Goal: Information Seeking & Learning: Learn about a topic

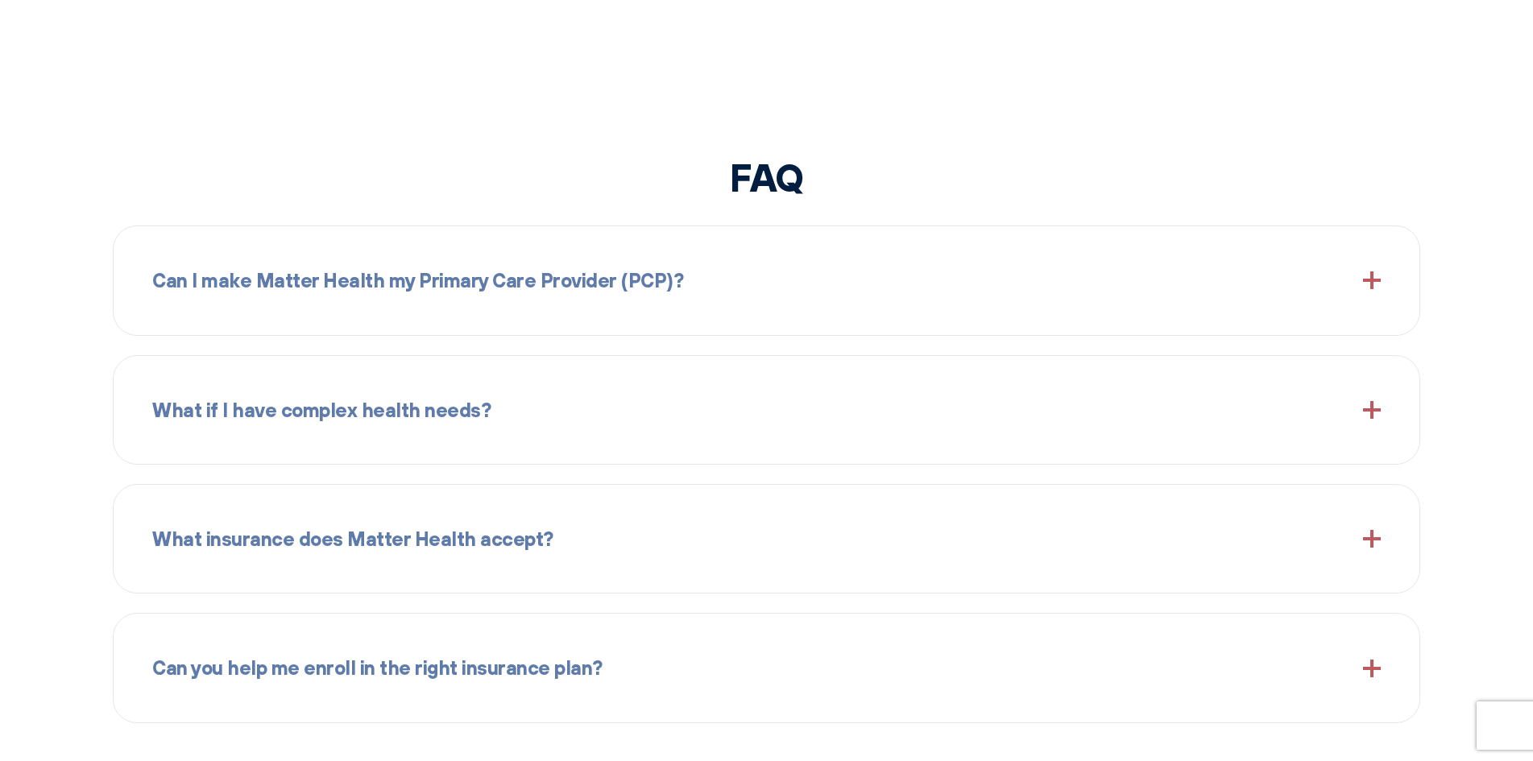
scroll to position [1933, 0]
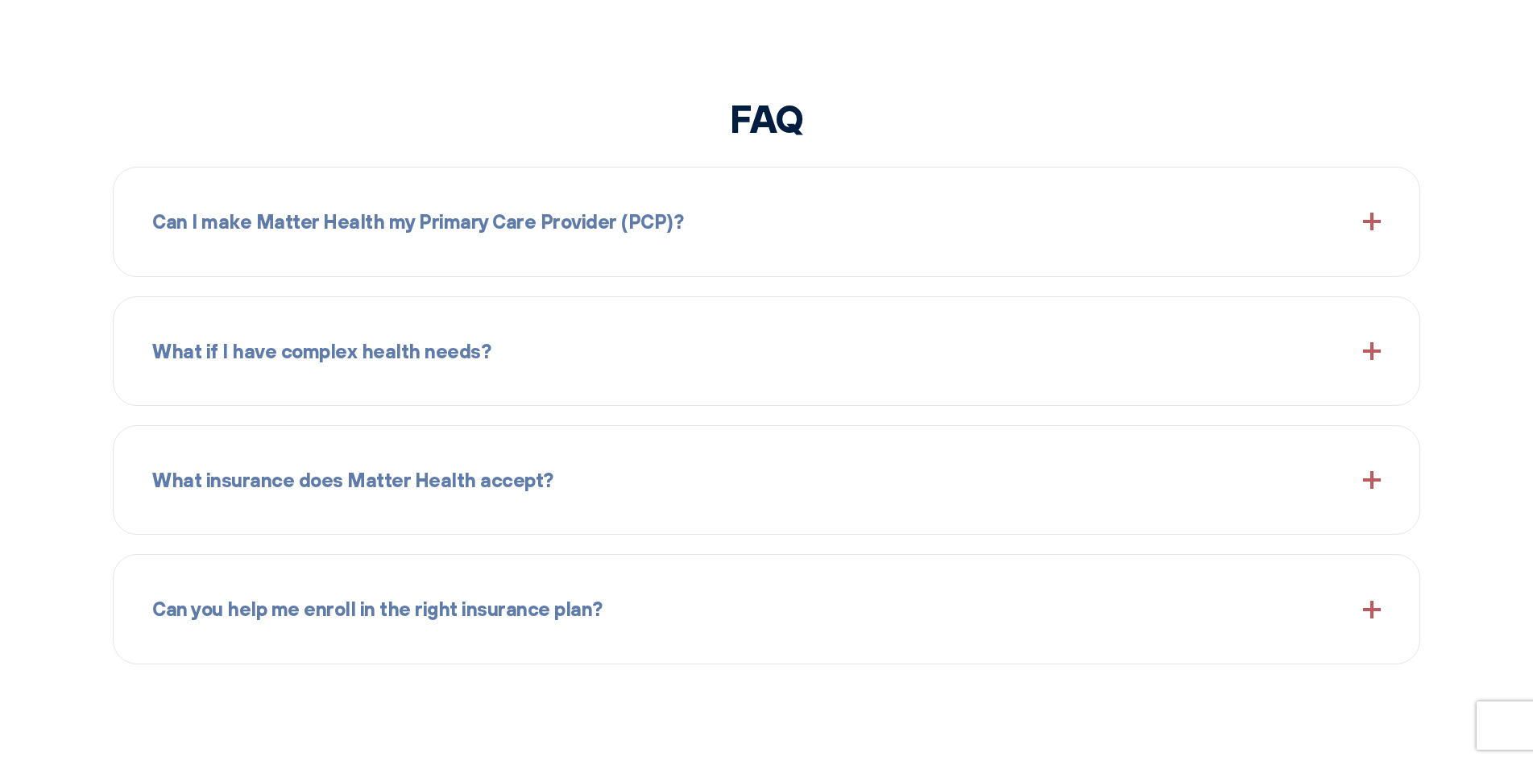
click at [625, 259] on div "Can I make Matter Health my Primary Care Provider (PCP)? Yes, walk into the Mat…" at bounding box center [766, 222] width 1307 height 110
click at [1367, 234] on div "Can I make Matter Health my Primary Care Provider (PCP)?" at bounding box center [766, 221] width 1228 height 69
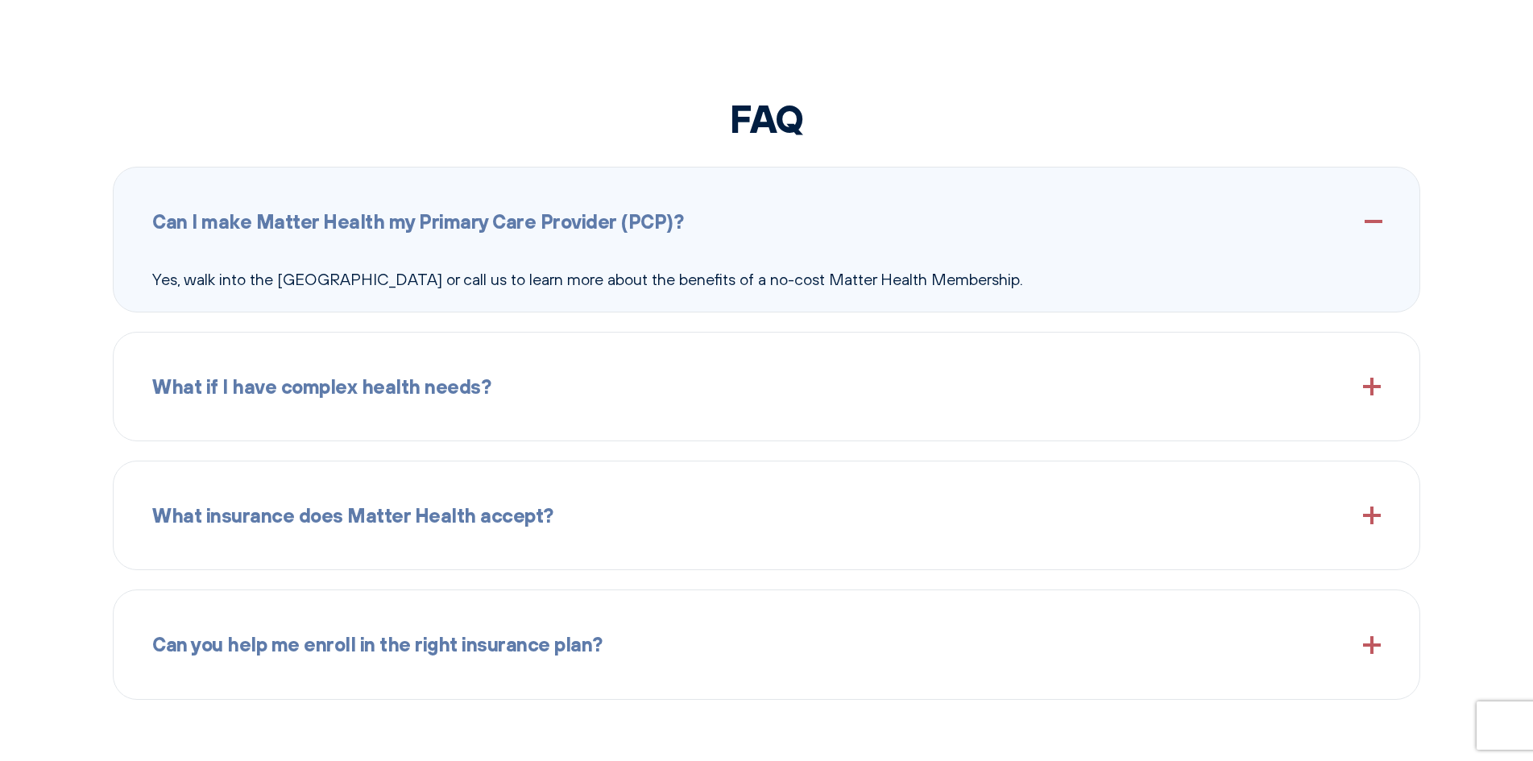
click at [1370, 387] on span at bounding box center [1372, 387] width 18 height 18
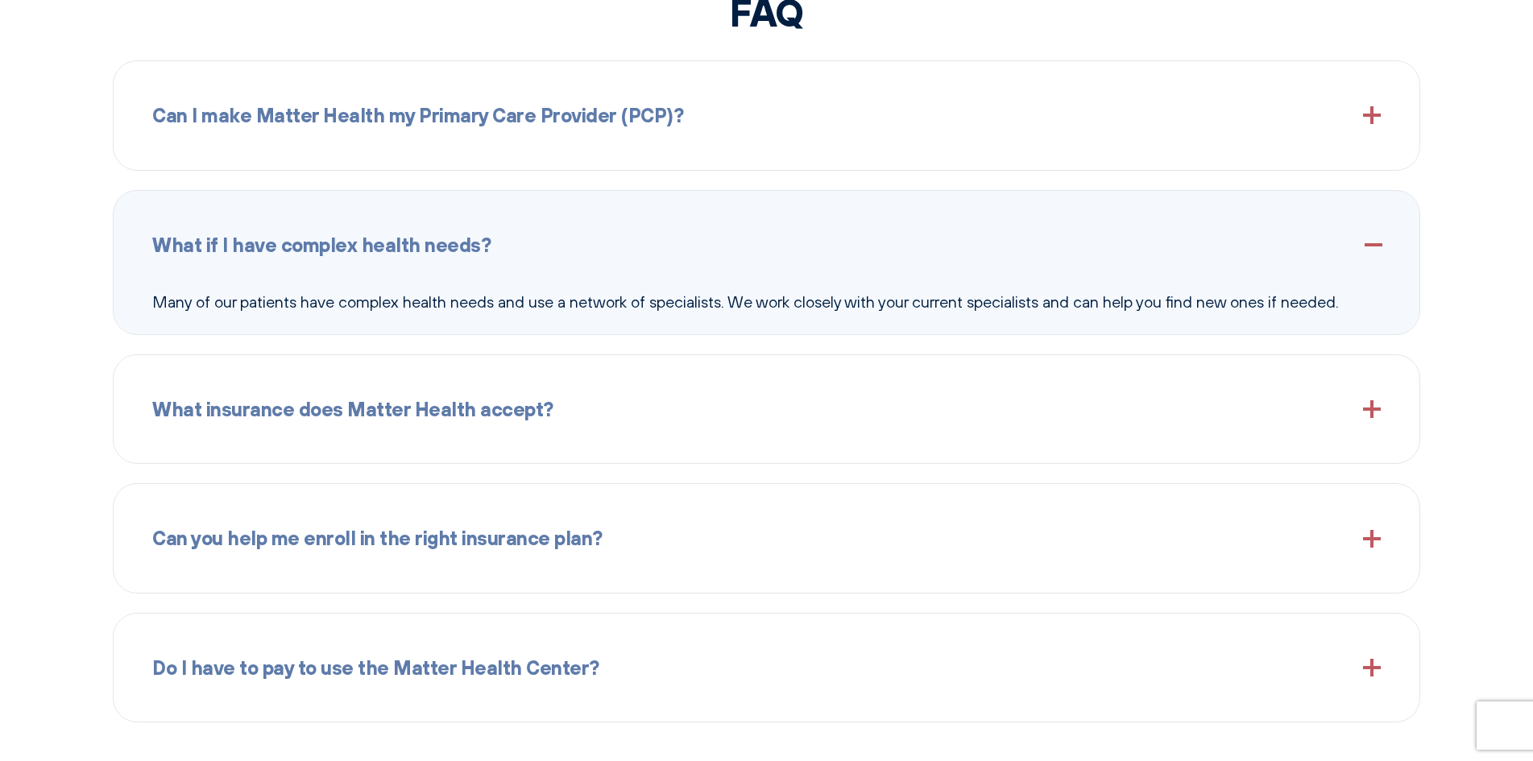
scroll to position [2094, 0]
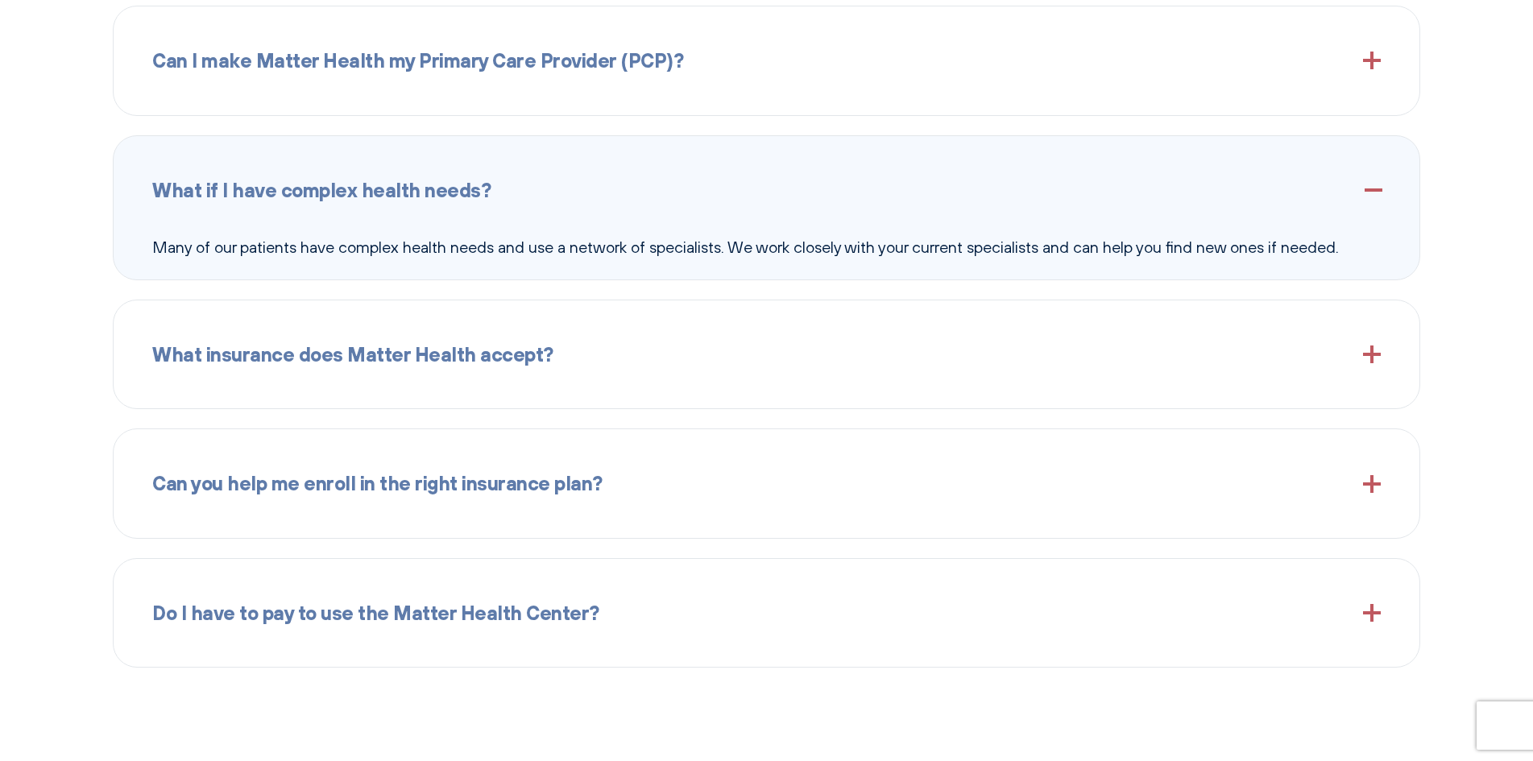
click at [1357, 349] on div "What insurance does Matter Health accept?" at bounding box center [766, 354] width 1228 height 69
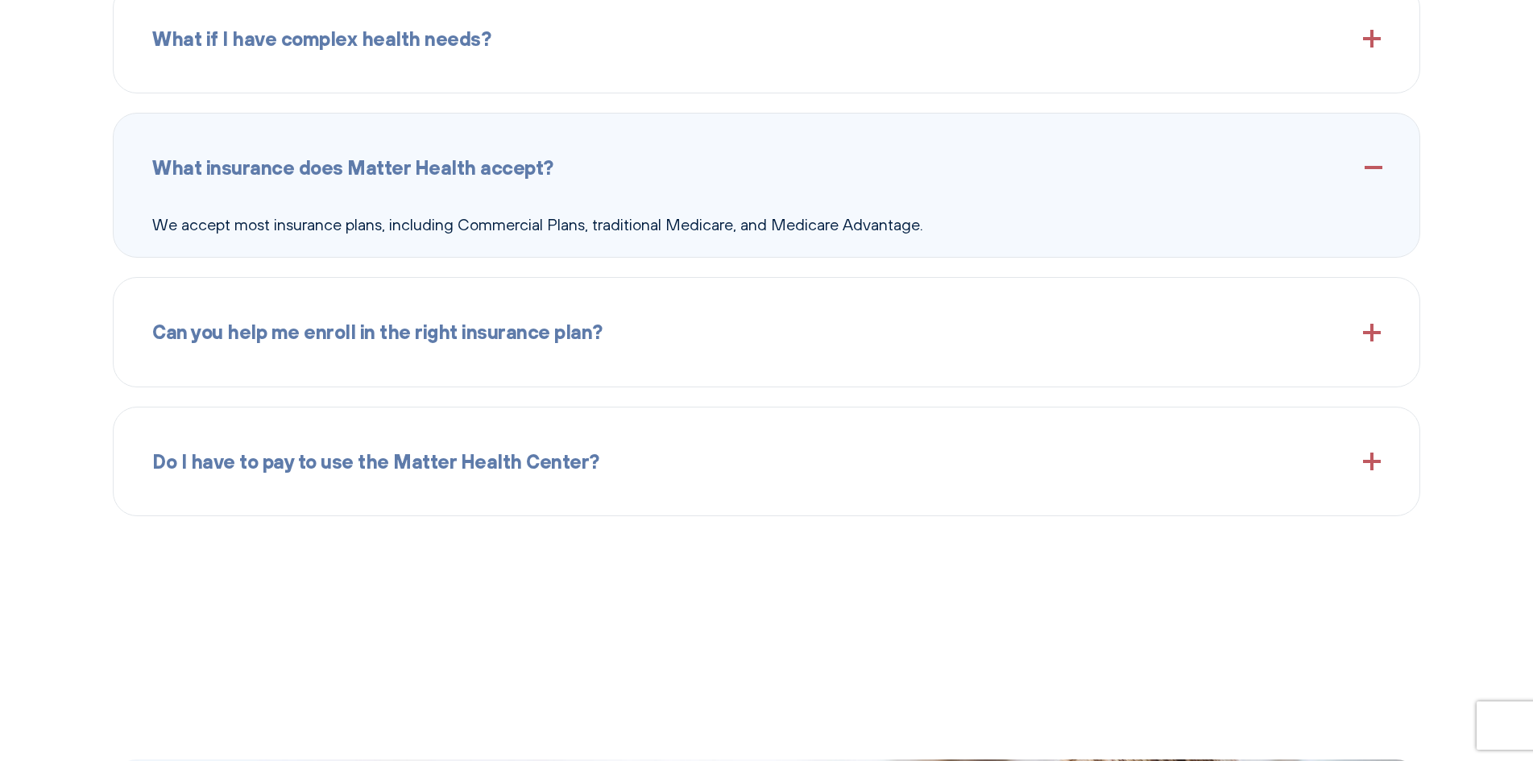
scroll to position [2255, 0]
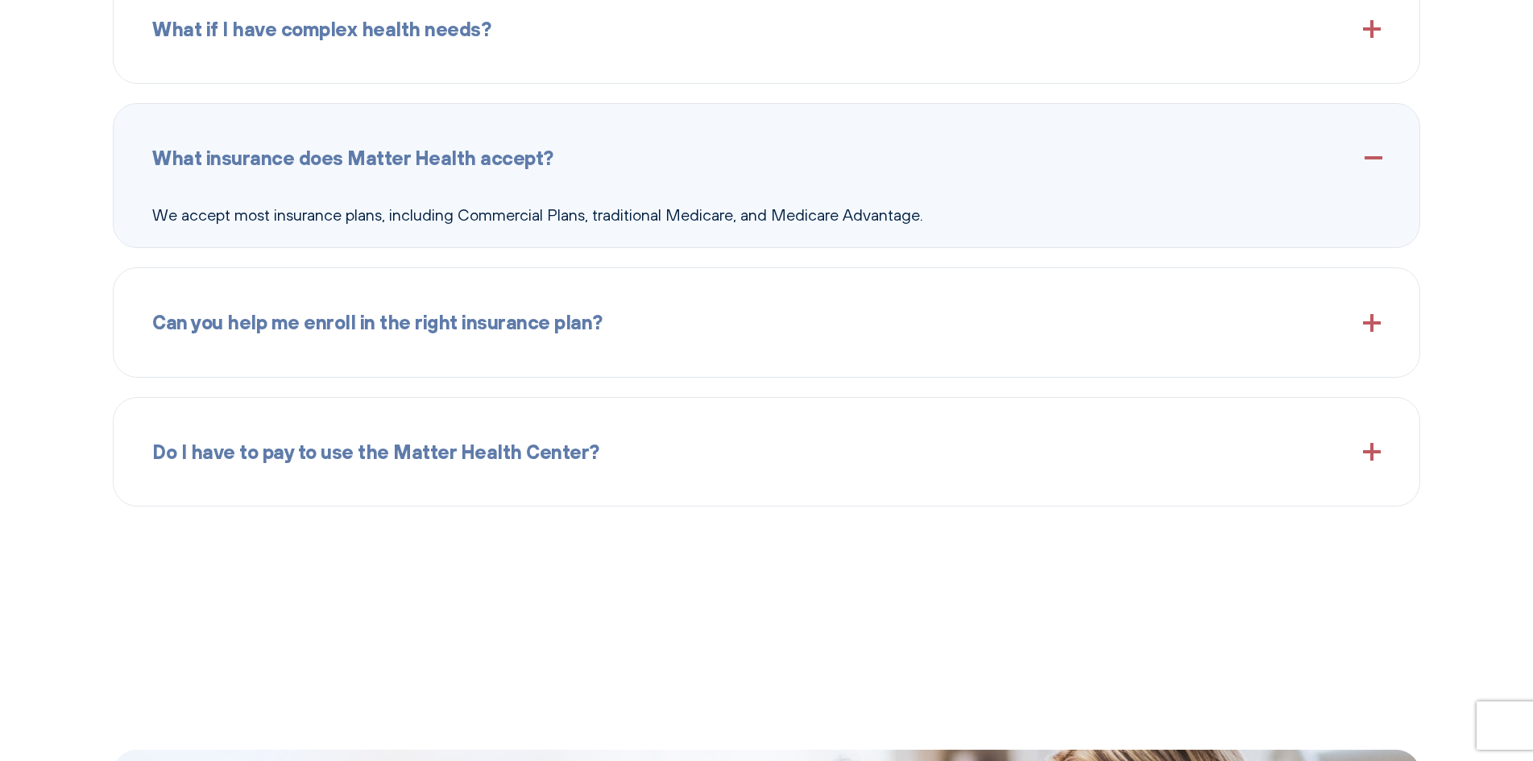
click at [1355, 318] on div "Can you help me enroll in the right insurance plan?" at bounding box center [766, 321] width 1228 height 69
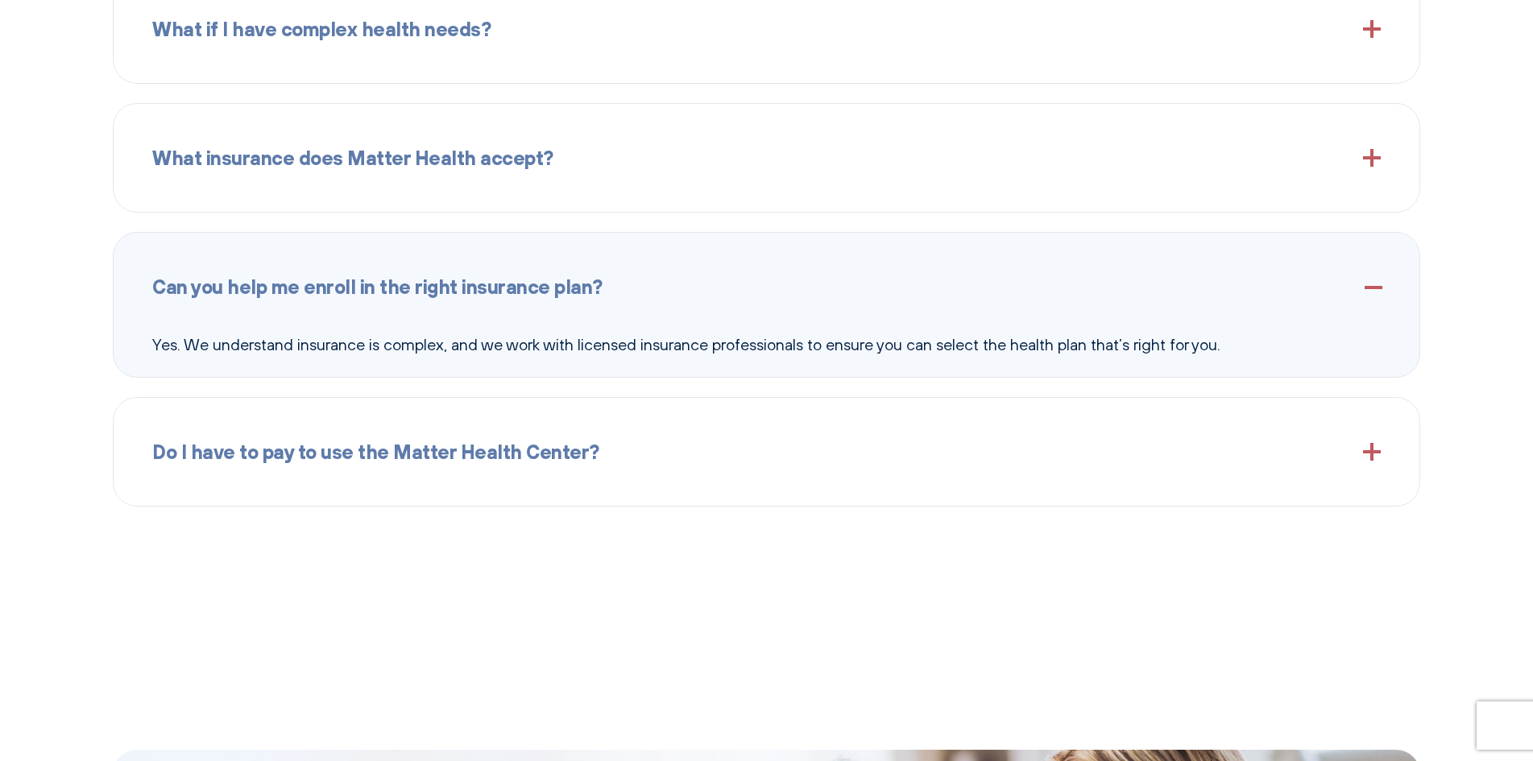
click at [1372, 446] on span at bounding box center [1372, 452] width 18 height 18
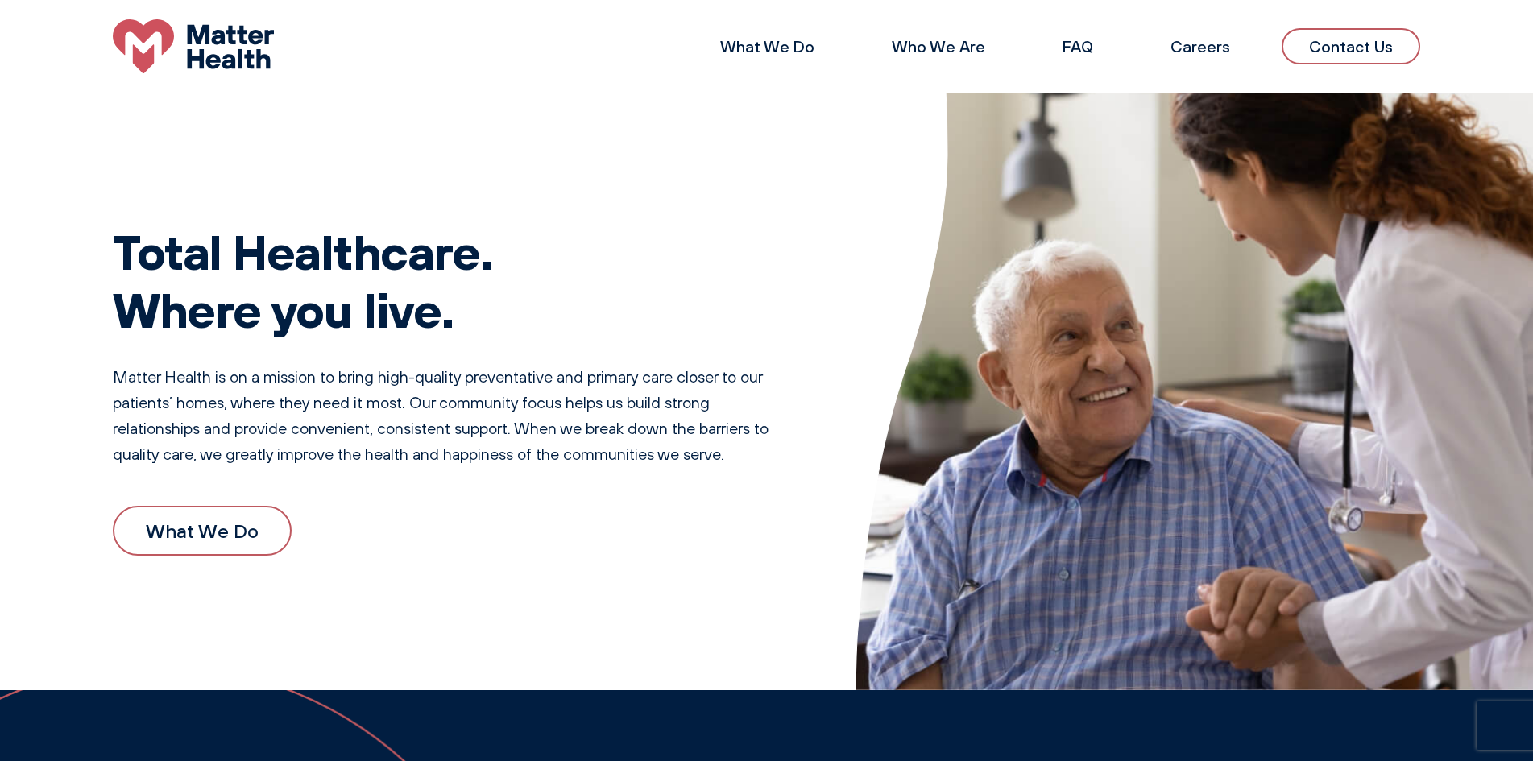
scroll to position [0, 0]
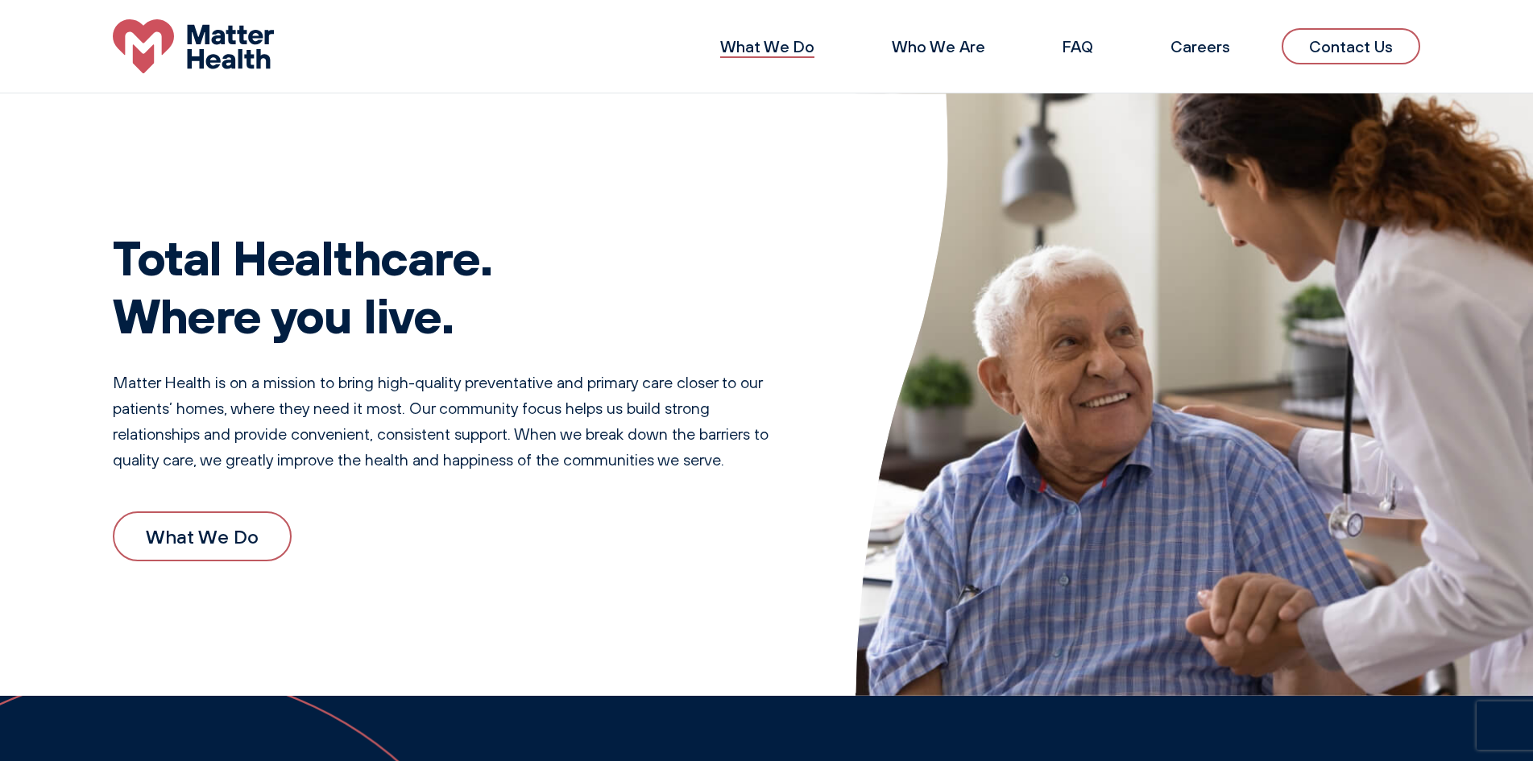
click at [779, 40] on link "What We Do" at bounding box center [767, 46] width 94 height 20
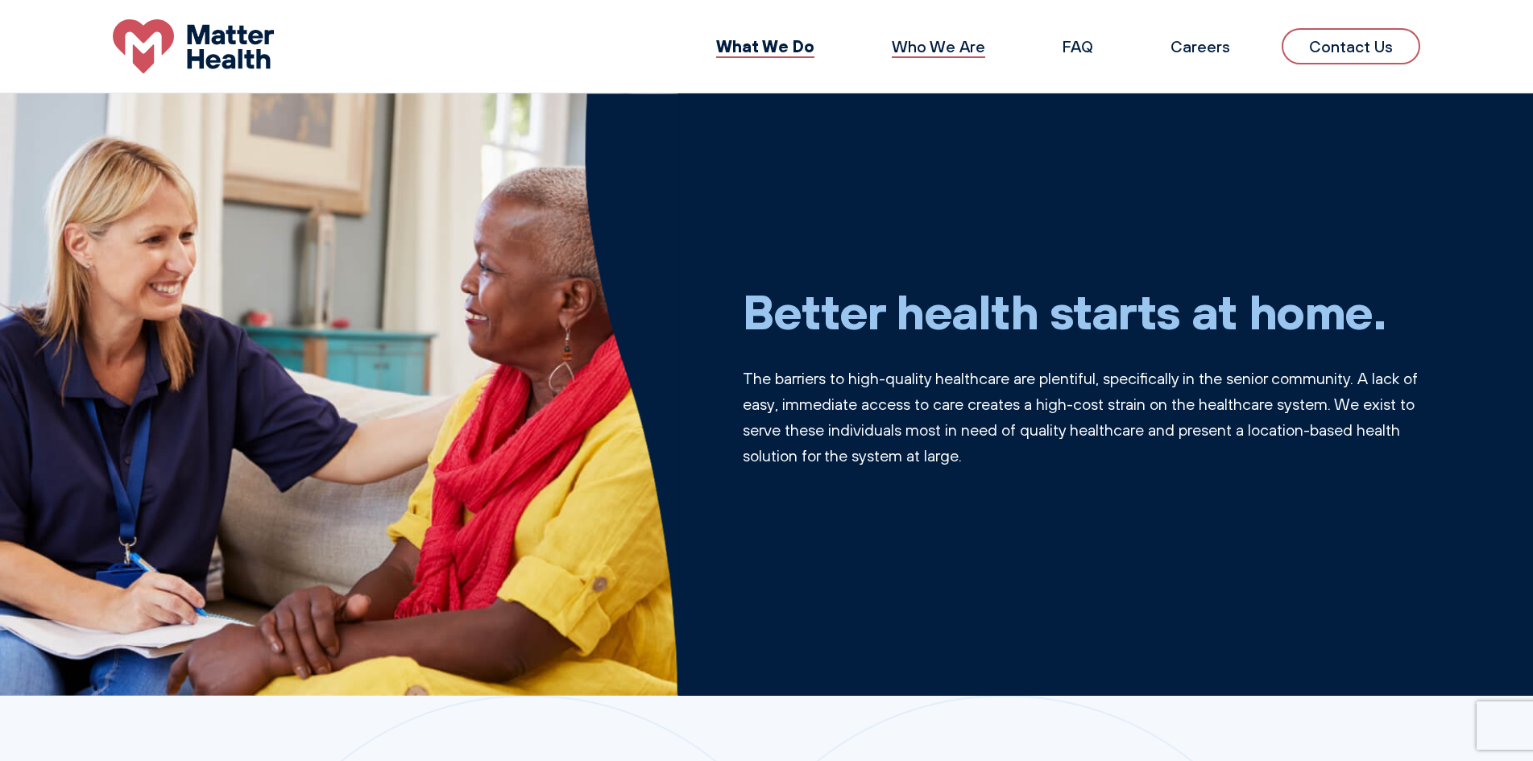
click at [941, 48] on link "Who We Are" at bounding box center [937, 46] width 93 height 20
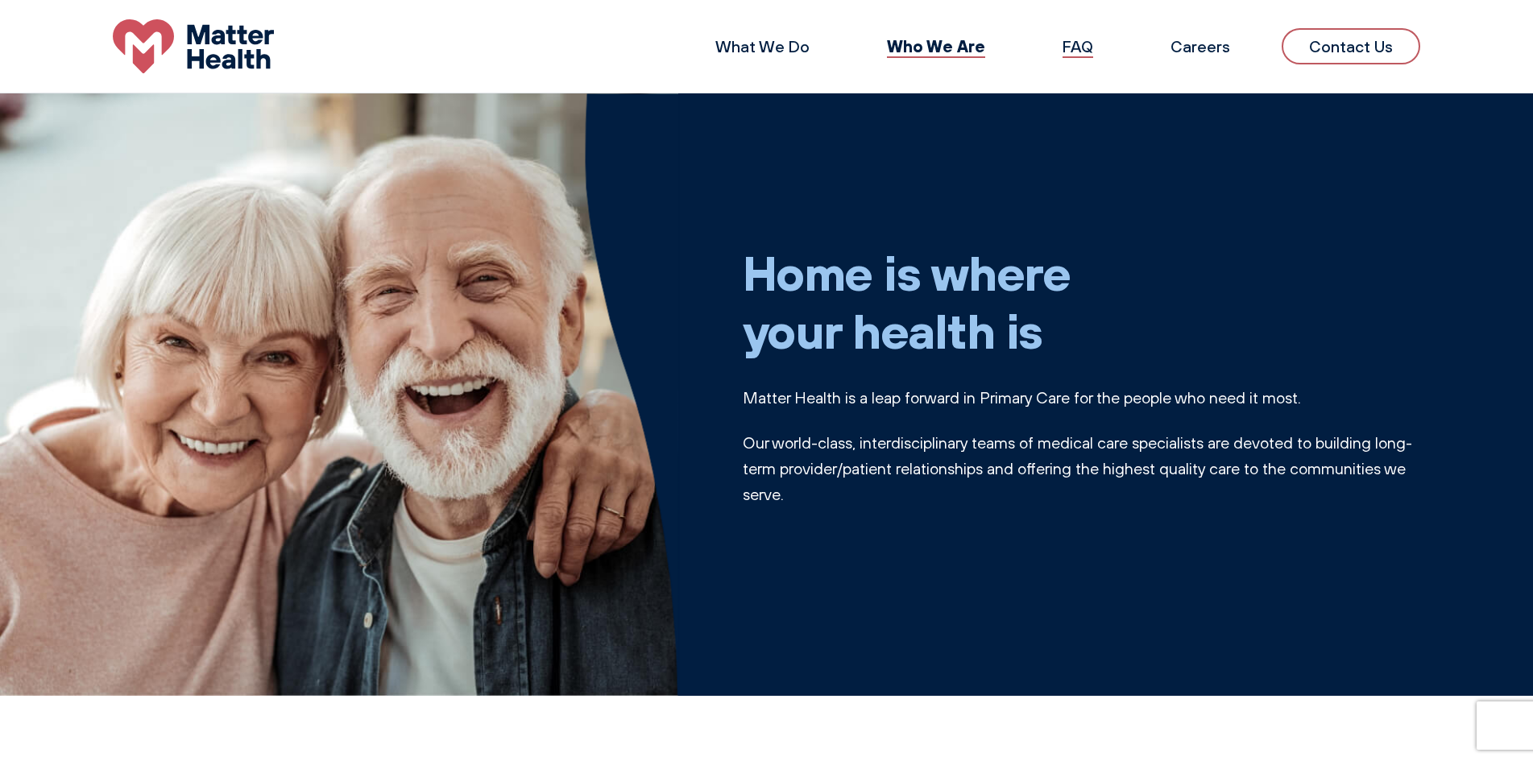
click at [1077, 43] on link "FAQ" at bounding box center [1077, 46] width 31 height 20
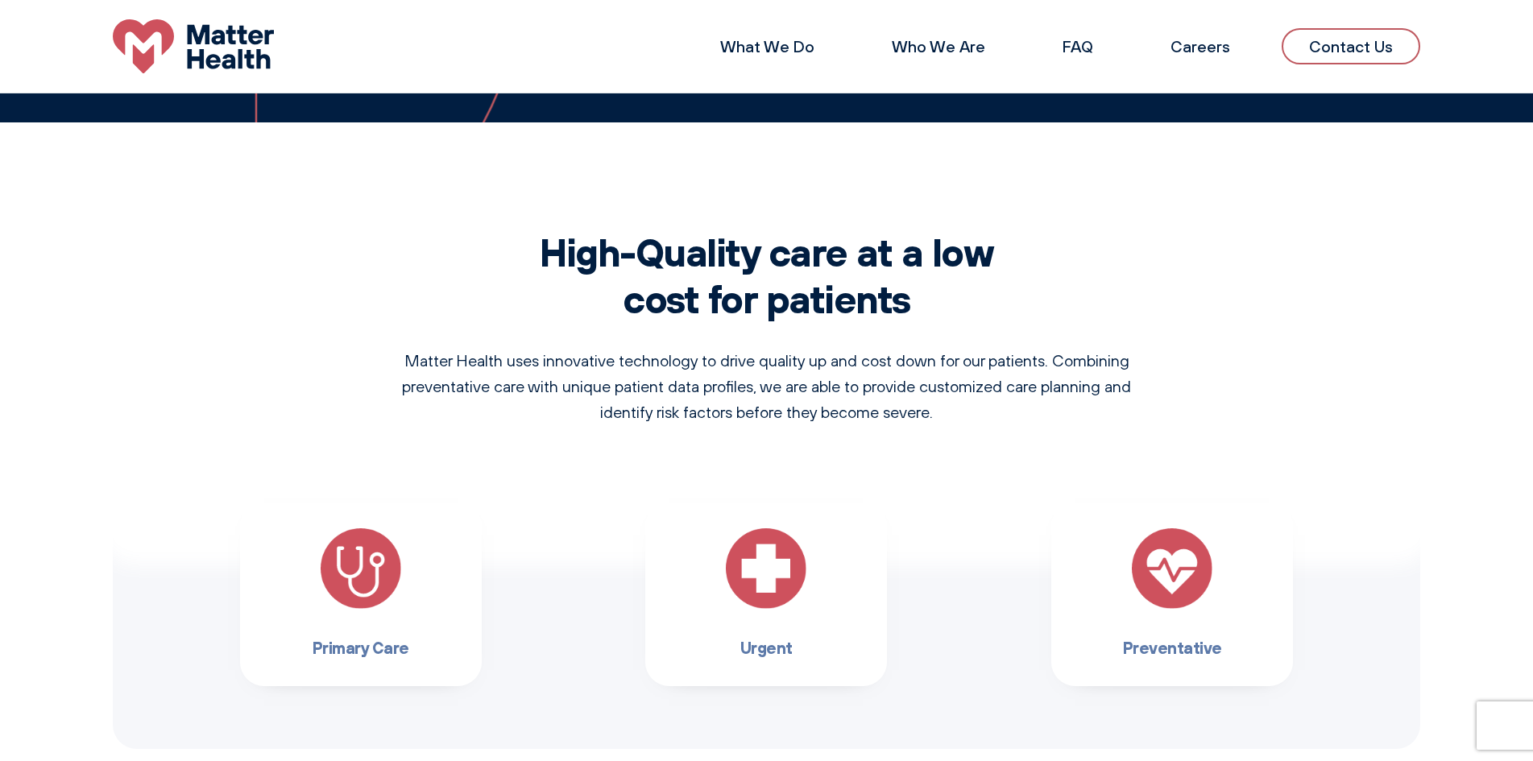
scroll to position [858, 0]
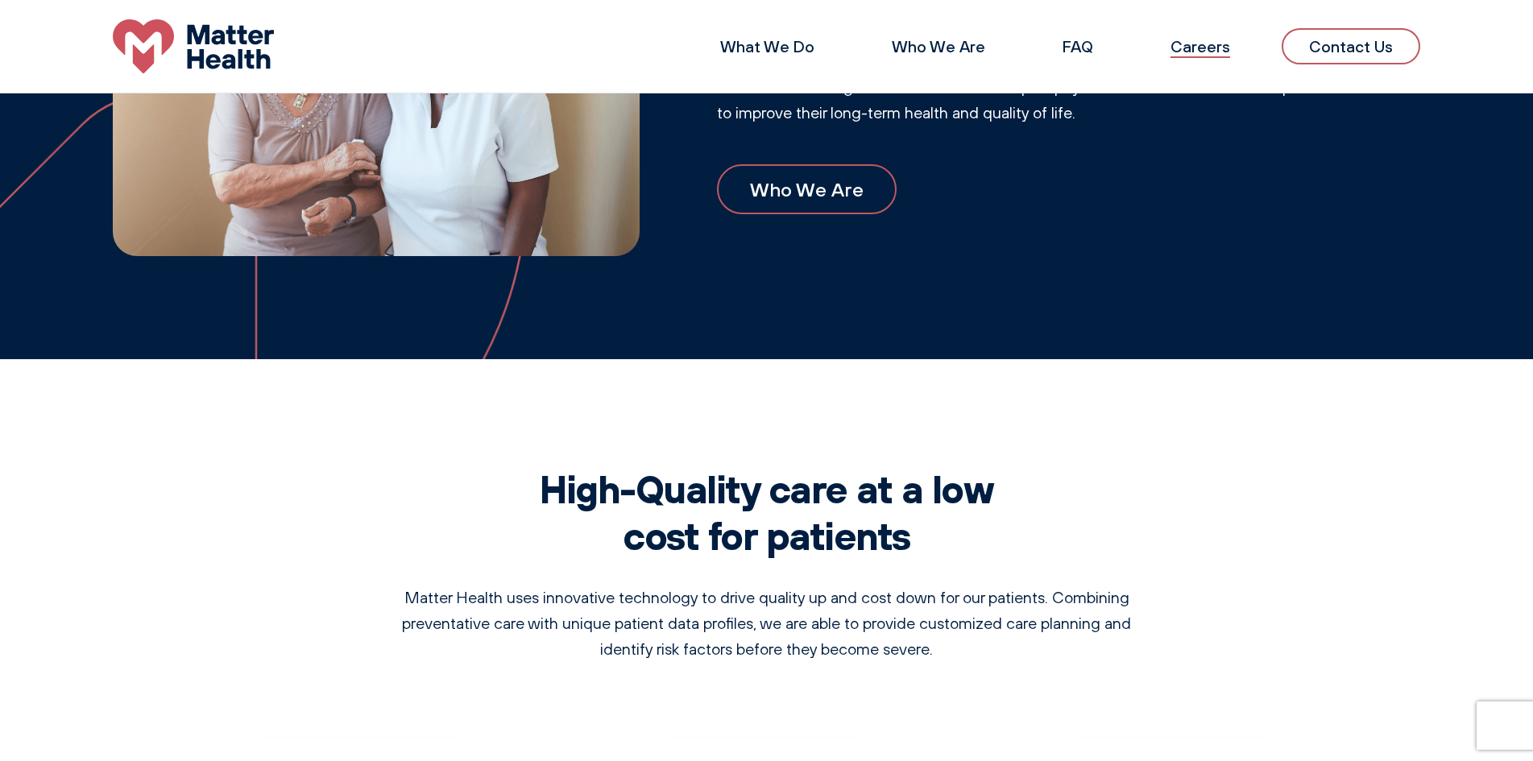
click at [1181, 47] on link "Careers" at bounding box center [1200, 46] width 60 height 20
click at [738, 51] on link "What We Do" at bounding box center [767, 46] width 94 height 20
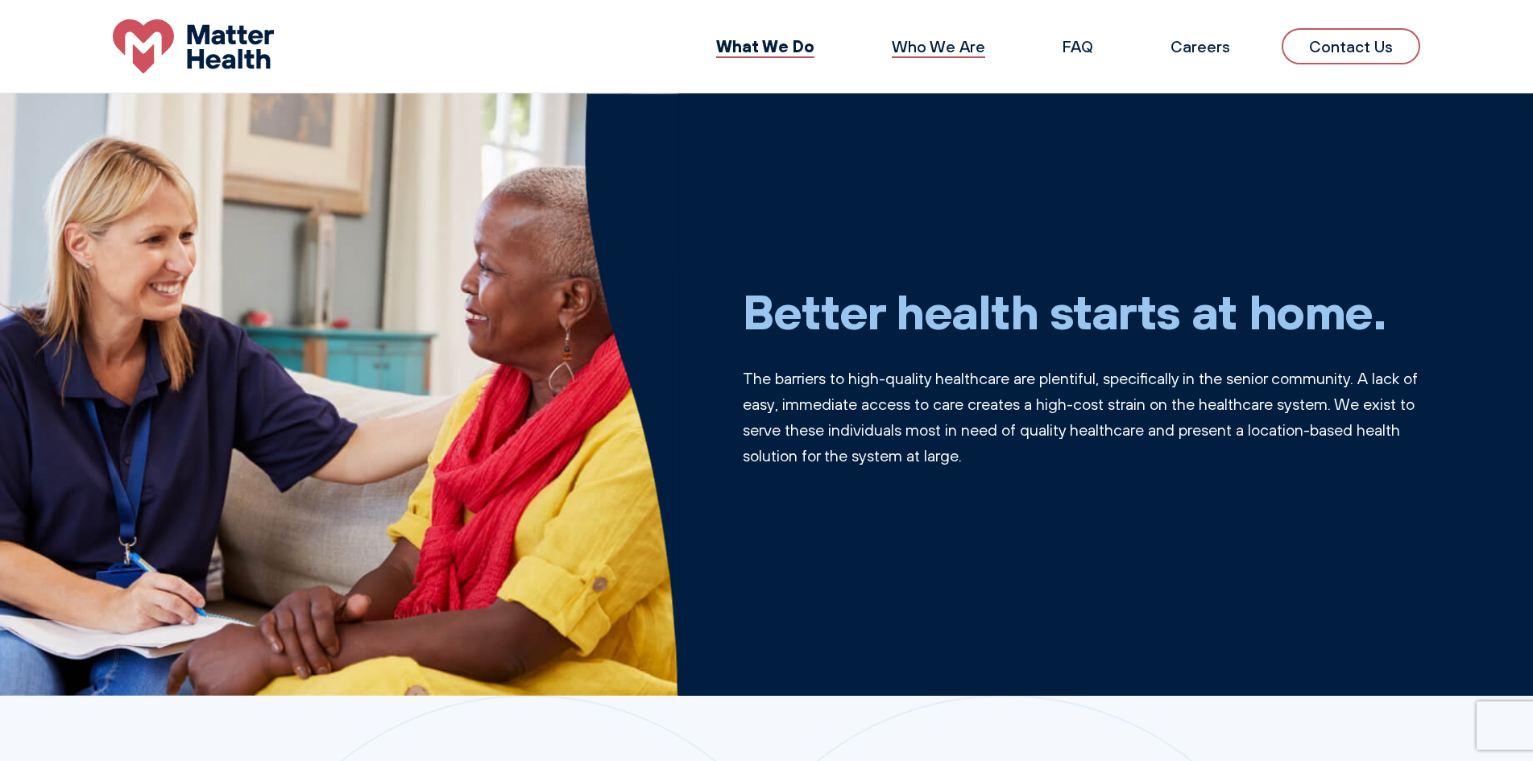
click at [949, 43] on link "Who We Are" at bounding box center [937, 46] width 93 height 20
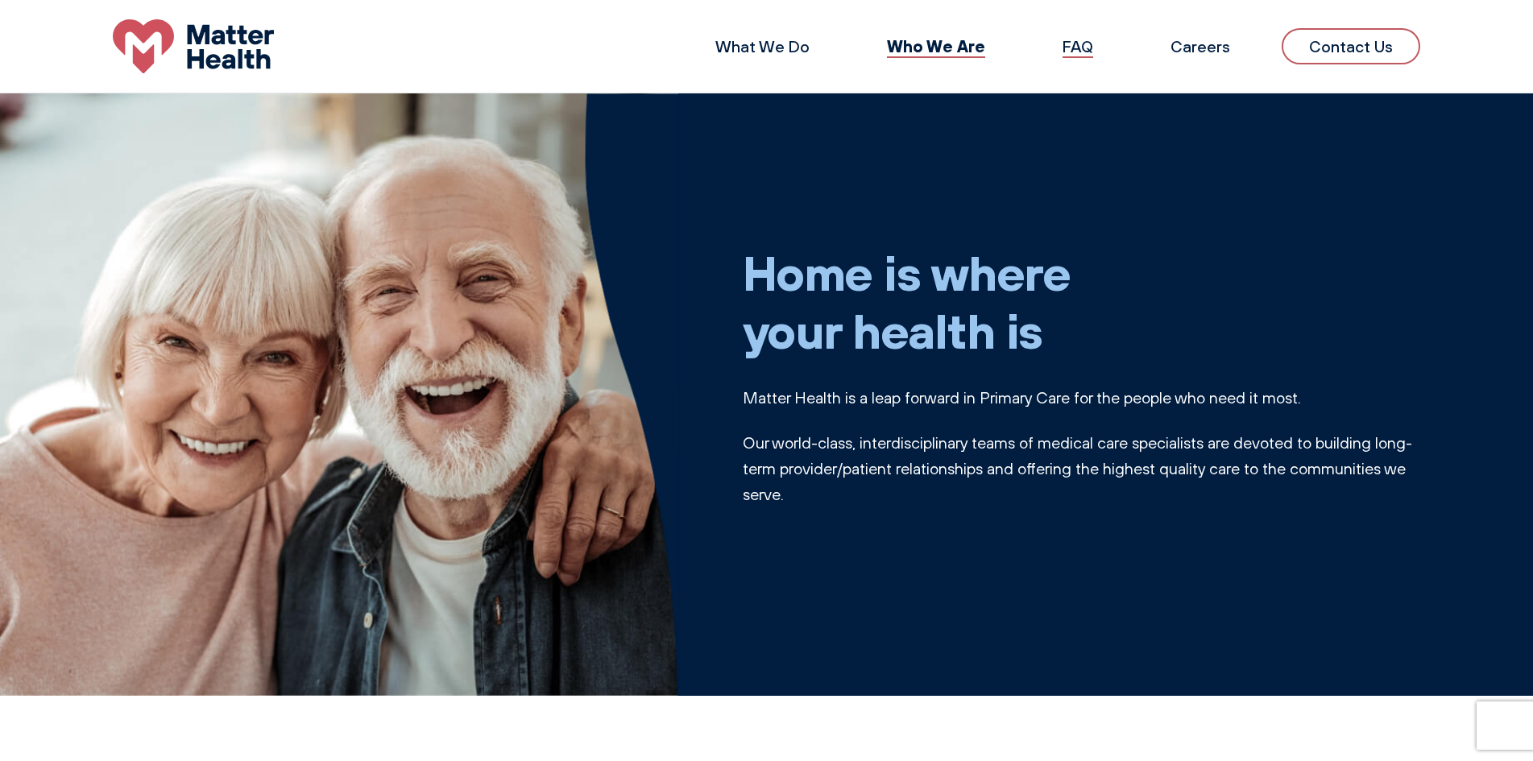
click at [1076, 47] on link "FAQ" at bounding box center [1077, 46] width 31 height 20
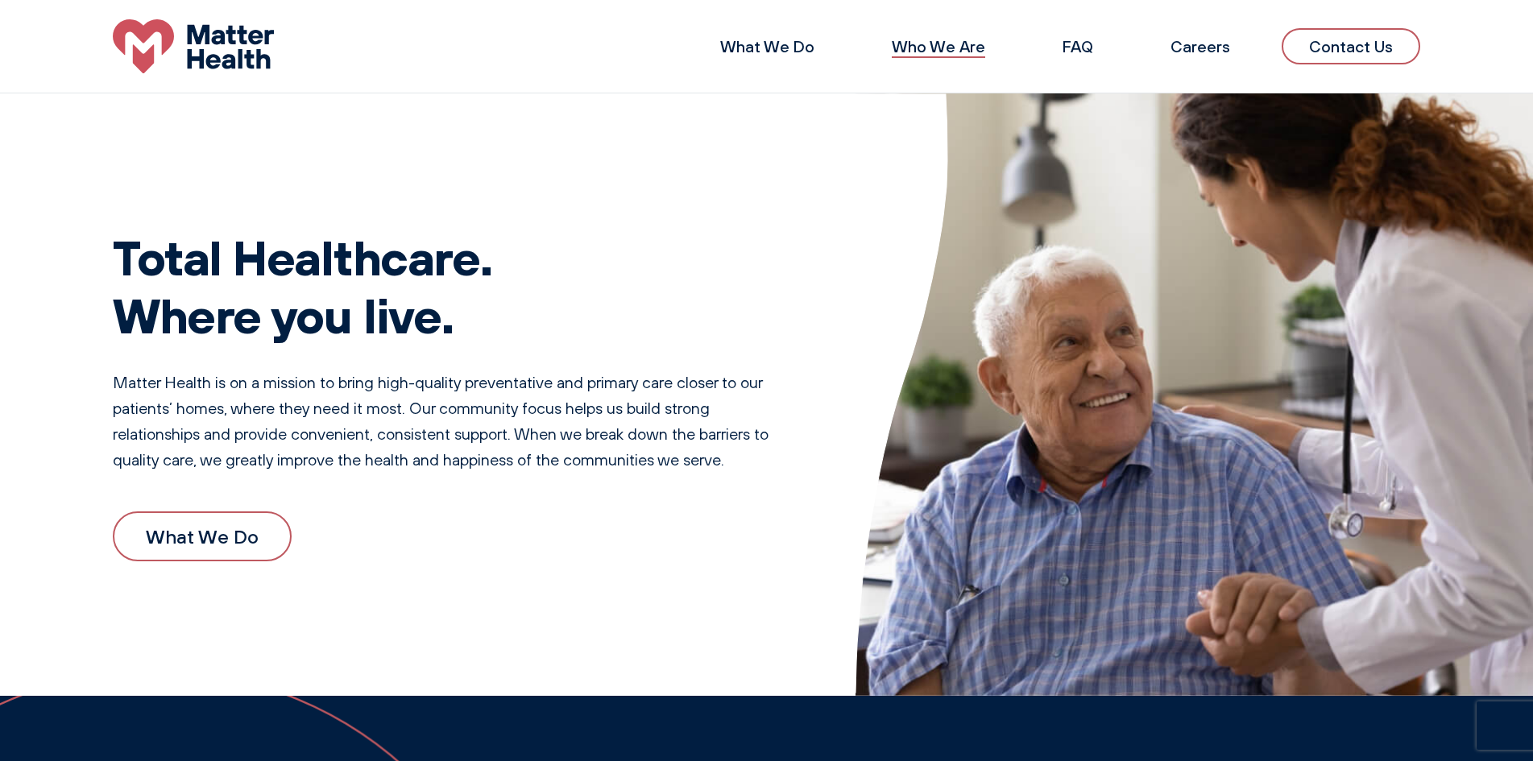
click at [946, 42] on link "Who We Are" at bounding box center [937, 46] width 93 height 20
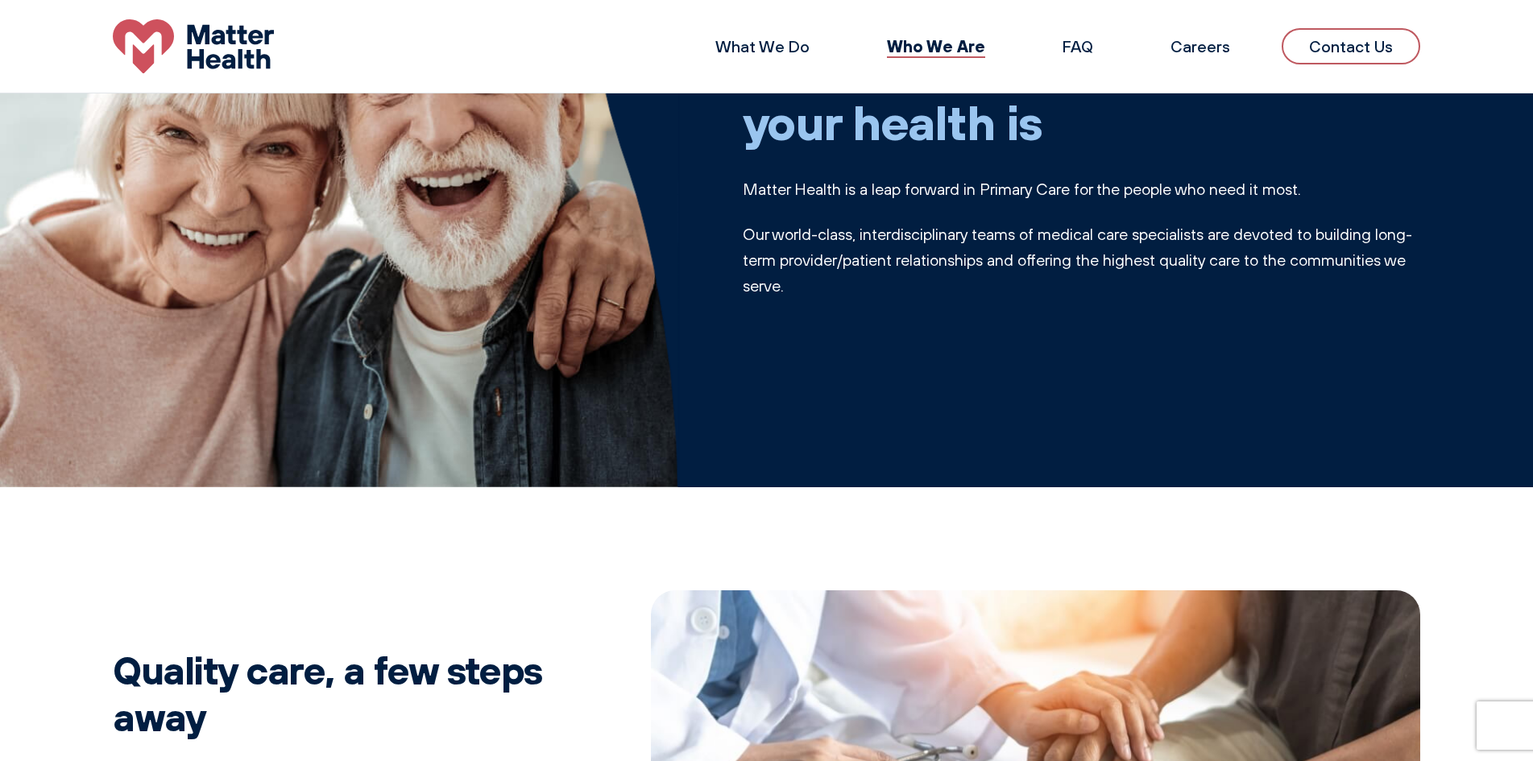
scroll to position [85, 0]
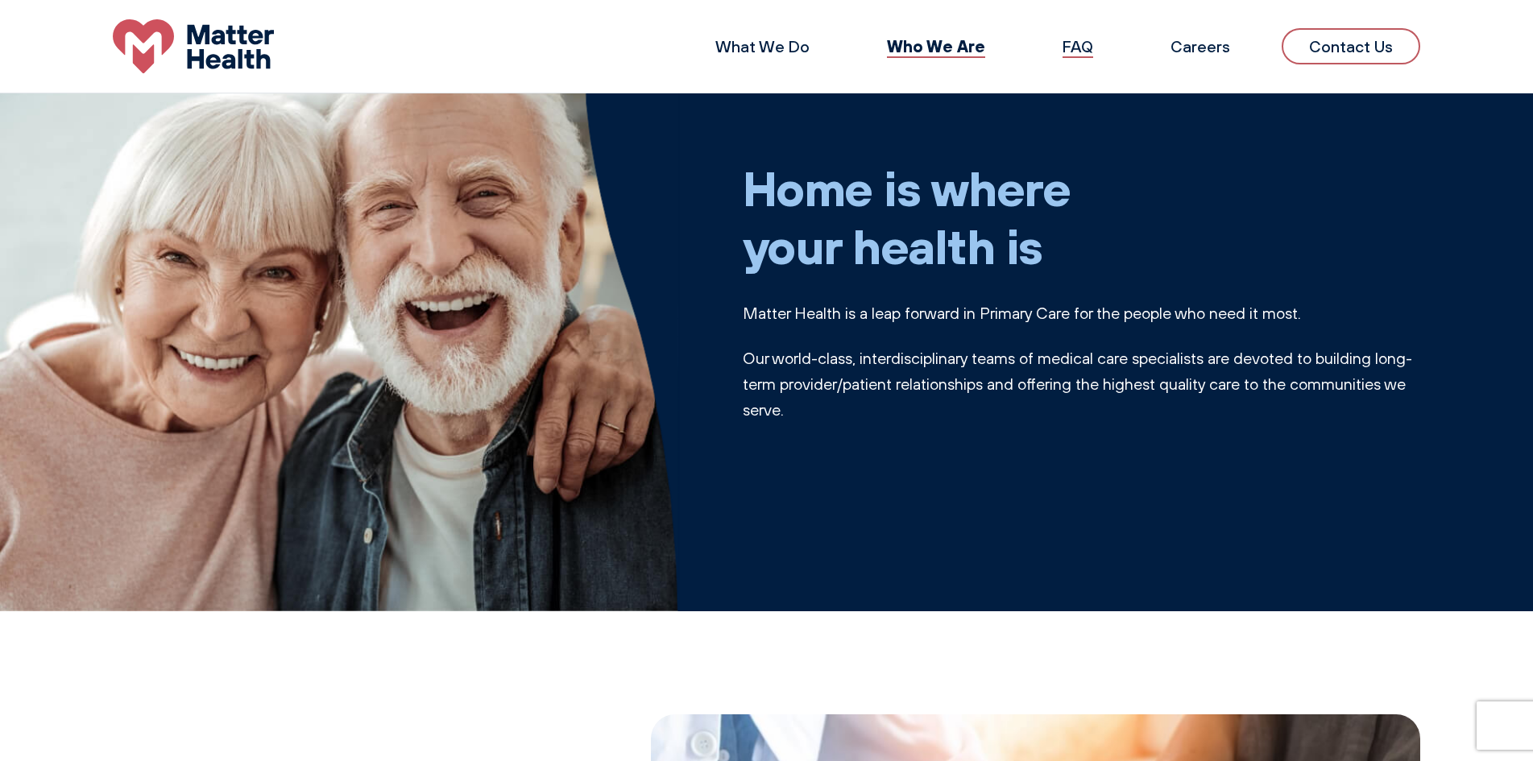
click at [1083, 54] on link "FAQ" at bounding box center [1077, 46] width 31 height 20
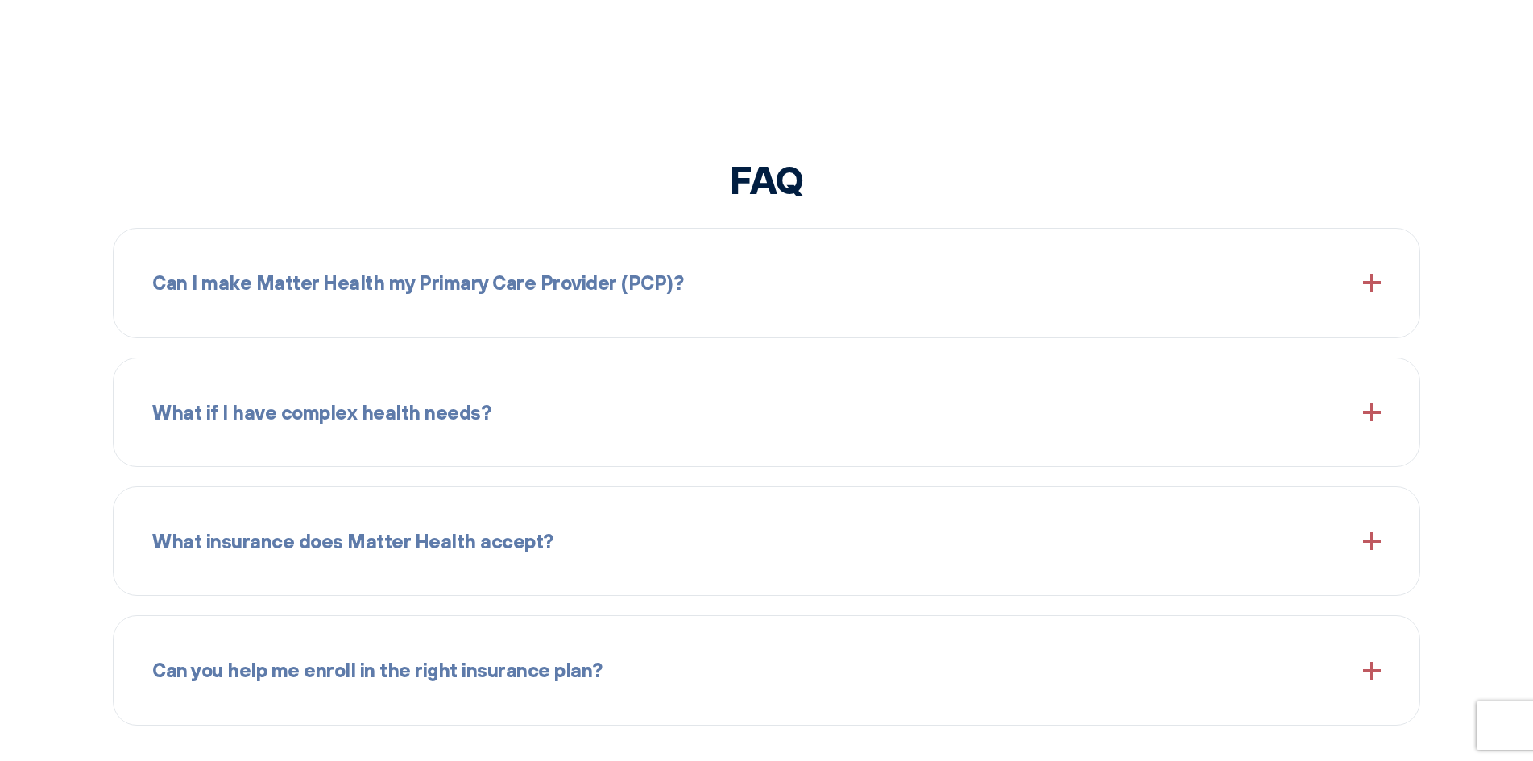
scroll to position [1905, 0]
